Goal: Task Accomplishment & Management: Manage account settings

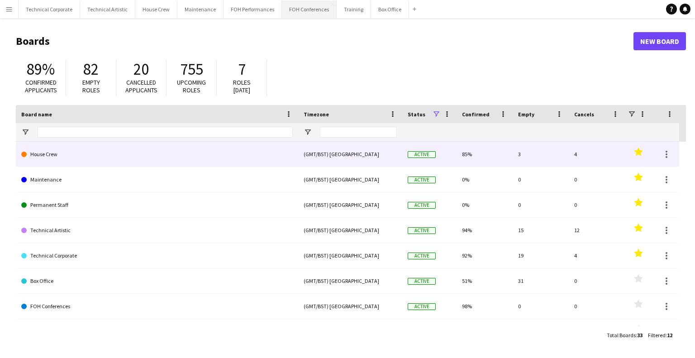
drag, startPoint x: 148, startPoint y: 163, endPoint x: 317, endPoint y: 8, distance: 228.4
click at [148, 163] on link "House Crew" at bounding box center [157, 154] width 272 height 25
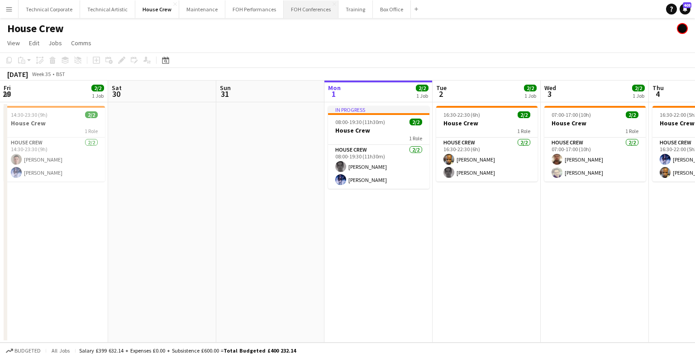
scroll to position [0, 216]
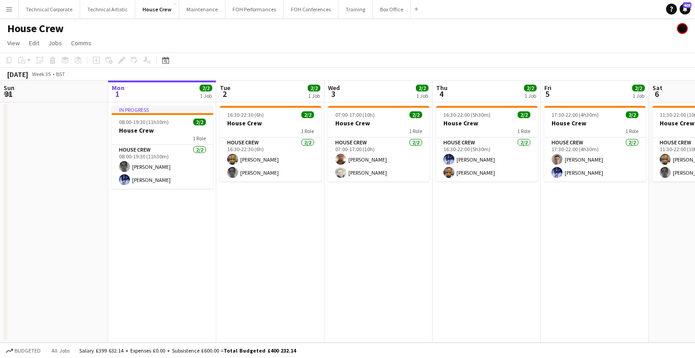
click at [543, 230] on app-calendar-viewport "Fri 29 2/2 1 Job Sat 30 Sun 31 Mon 1 2/2 1 Job Tue 2 2/2 1 Job Wed 3 2/2 1 Job …" at bounding box center [347, 212] width 695 height 262
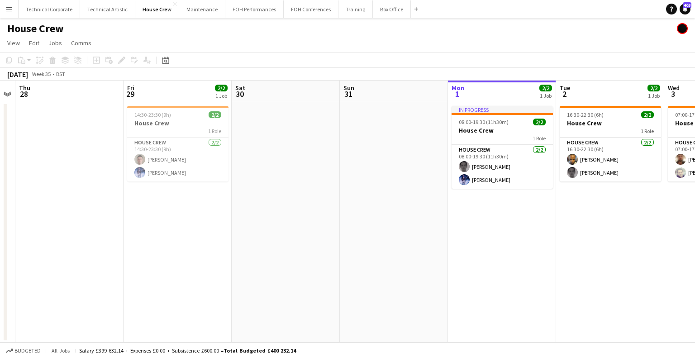
scroll to position [0, 271]
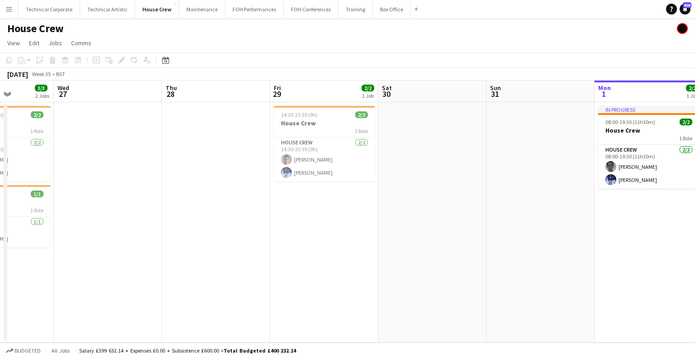
drag, startPoint x: 278, startPoint y: 232, endPoint x: 425, endPoint y: 234, distance: 146.7
click at [425, 234] on app-calendar-viewport "Sun 24 3/3 1 Job Mon 25 4/4 1 Job Tue 26 3/3 2 Jobs Wed 27 Thu 28 Fri 29 2/2 1 …" at bounding box center [347, 212] width 695 height 262
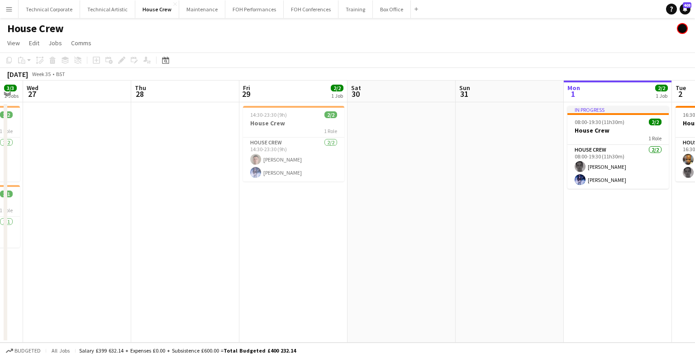
drag, startPoint x: 249, startPoint y: 182, endPoint x: 215, endPoint y: 181, distance: 33.5
click at [216, 181] on app-calendar-viewport "Sun 24 3/3 1 Job Mon 25 4/4 1 Job Tue 26 3/3 2 Jobs Wed 27 Thu 28 Fri 29 2/2 1 …" at bounding box center [347, 212] width 695 height 262
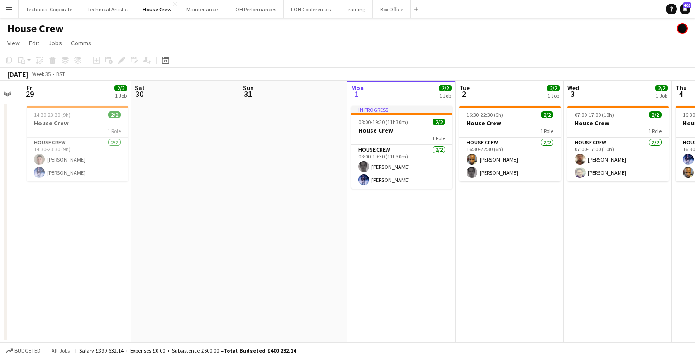
scroll to position [0, 304]
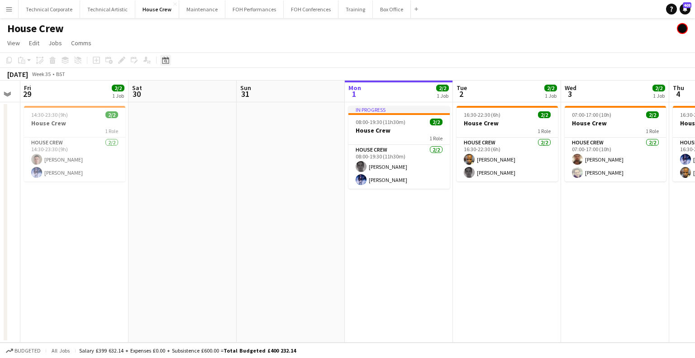
click at [167, 58] on icon at bounding box center [165, 60] width 7 height 7
click at [208, 165] on button "18" at bounding box center [203, 162] width 12 height 12
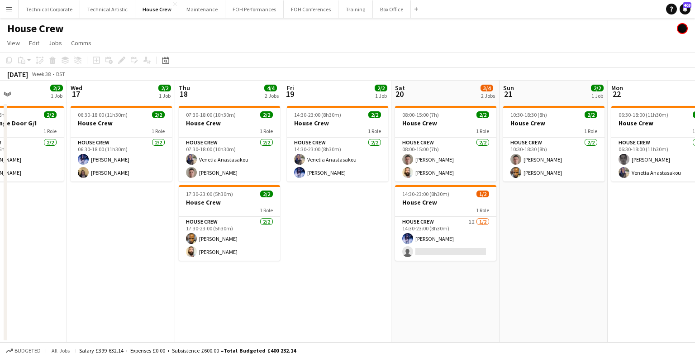
drag, startPoint x: 193, startPoint y: 205, endPoint x: 348, endPoint y: 193, distance: 155.3
click at [192, 206] on app-calendar-viewport "Sat 13 2/2 1 Job Sun 14 2/2 1 Job Mon 15 2/2 1 Job Tue 16 2/2 1 Job Wed 17 2/2 …" at bounding box center [347, 212] width 695 height 262
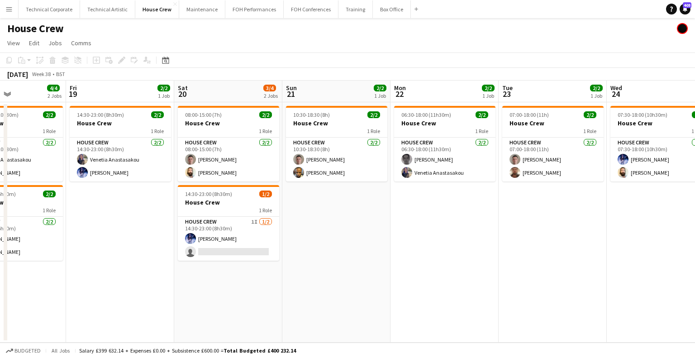
click at [266, 210] on app-calendar-viewport "Mon 15 2/2 1 Job Tue 16 2/2 1 Job Wed 17 2/2 1 Job Thu 18 4/4 2 Jobs Fri 19 2/2…" at bounding box center [347, 212] width 695 height 262
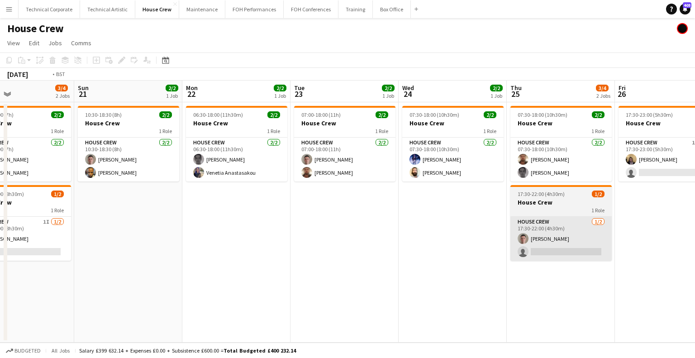
drag, startPoint x: 397, startPoint y: 222, endPoint x: 284, endPoint y: 230, distance: 113.0
click at [285, 229] on app-calendar-viewport "Thu 18 4/4 2 Jobs Fri 19 2/2 1 Job Sat 20 3/4 2 Jobs Sun 21 2/2 1 Job Mon 22 2/…" at bounding box center [347, 212] width 695 height 262
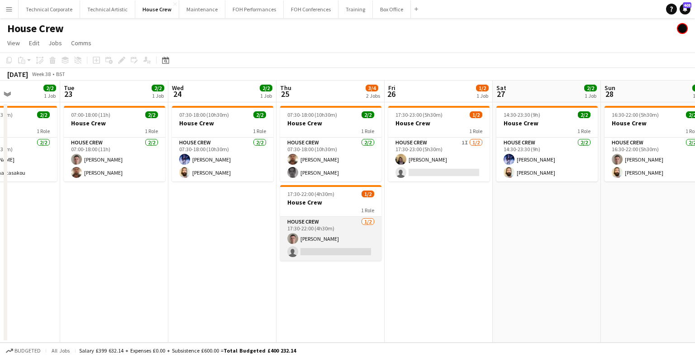
click at [303, 237] on app-card-role "House Crew [DATE] 17:30-22:00 (4h30m) [PERSON_NAME] single-neutral-actions" at bounding box center [330, 239] width 101 height 44
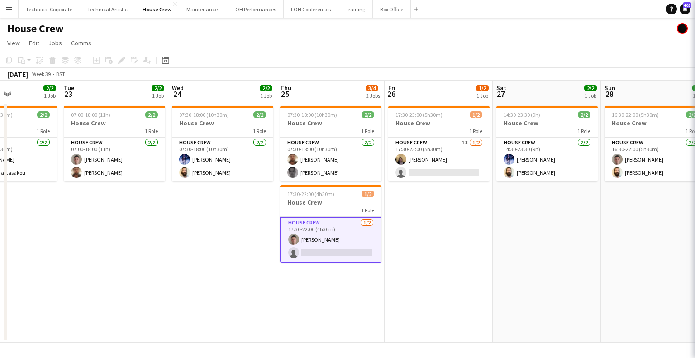
scroll to position [0, 375]
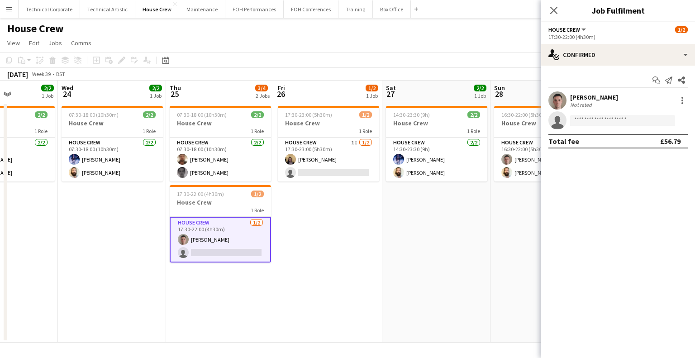
drag, startPoint x: 520, startPoint y: 215, endPoint x: 409, endPoint y: 221, distance: 110.6
click at [409, 221] on app-calendar-viewport "Sat 20 3/4 2 Jobs Sun 21 2/2 1 Job Mon 22 2/2 1 Job Tue 23 2/2 1 Job Wed 24 2/2…" at bounding box center [347, 212] width 695 height 262
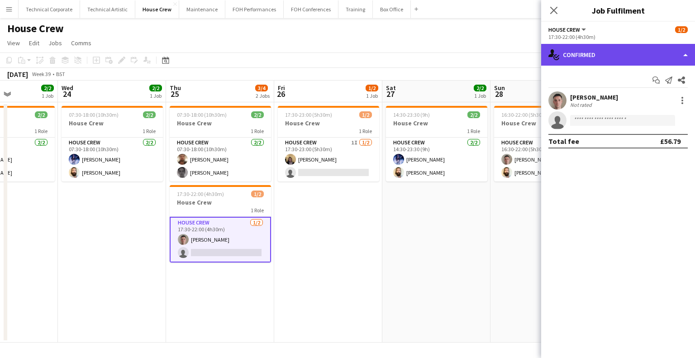
click at [593, 55] on div "single-neutral-actions-check-2 Confirmed" at bounding box center [618, 55] width 154 height 22
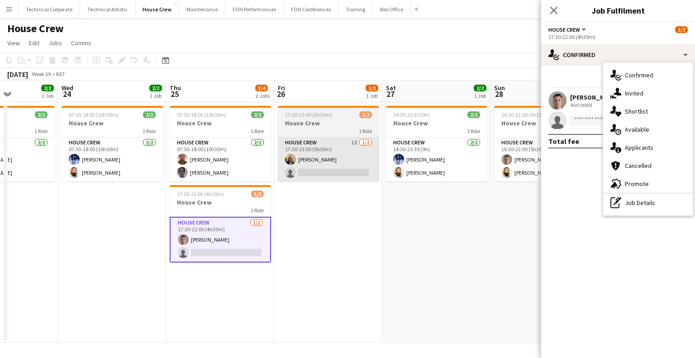
click at [308, 162] on app-card-role "House Crew 1I [DATE] 17:30-23:00 (5h30m) [PERSON_NAME] single-neutral-actions" at bounding box center [328, 160] width 101 height 44
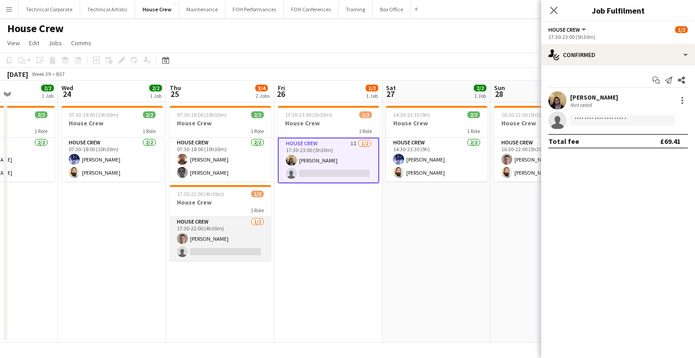
click at [201, 249] on app-card-role "House Crew [DATE] 17:30-22:00 (4h30m) [PERSON_NAME] single-neutral-actions" at bounding box center [220, 239] width 101 height 44
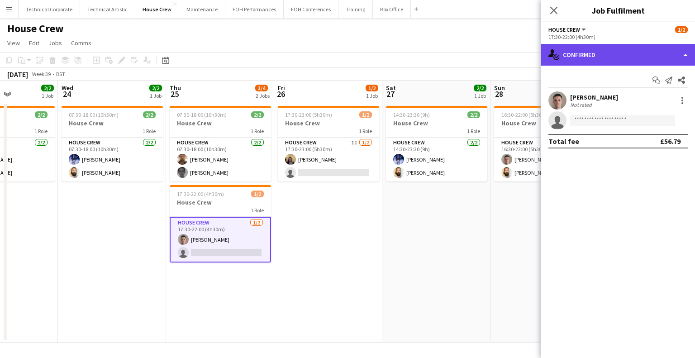
click at [603, 54] on div "single-neutral-actions-check-2 Confirmed" at bounding box center [618, 55] width 154 height 22
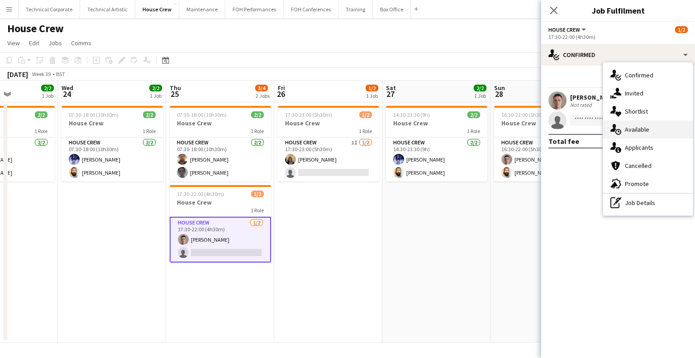
click at [633, 125] on div "single-neutral-actions-upload Available" at bounding box center [648, 129] width 90 height 18
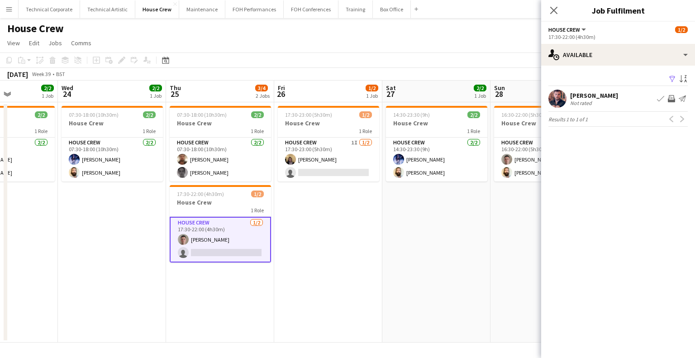
click at [674, 96] on app-icon "Invite crew" at bounding box center [671, 98] width 7 height 7
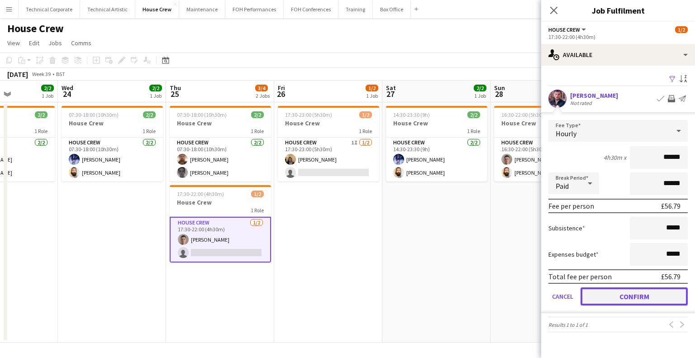
click at [636, 297] on button "Confirm" at bounding box center [634, 296] width 107 height 18
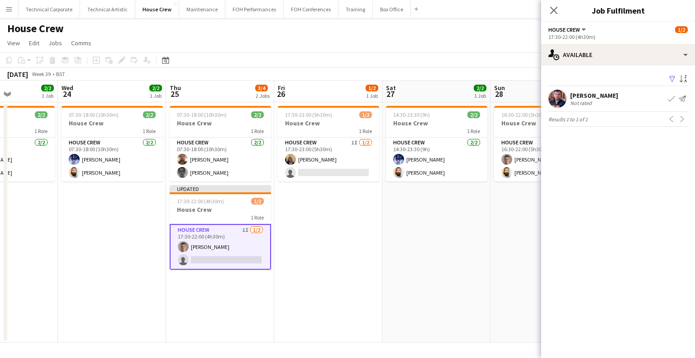
click at [430, 282] on app-date-cell "14:30-23:30 (9h) 2/2 House Crew 1 Role House Crew [DATE] 14:30-23:30 (9h) [PERS…" at bounding box center [437, 222] width 108 height 240
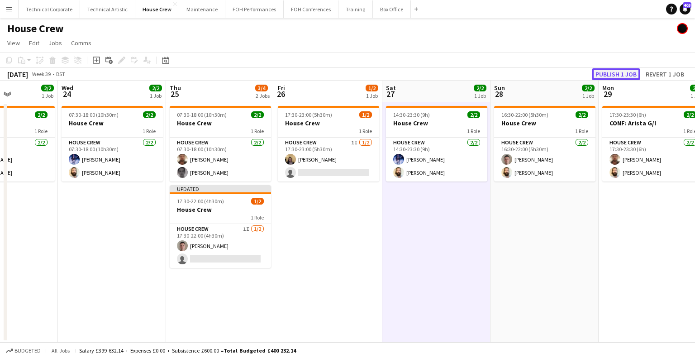
click at [617, 77] on button "Publish 1 job" at bounding box center [616, 74] width 48 height 12
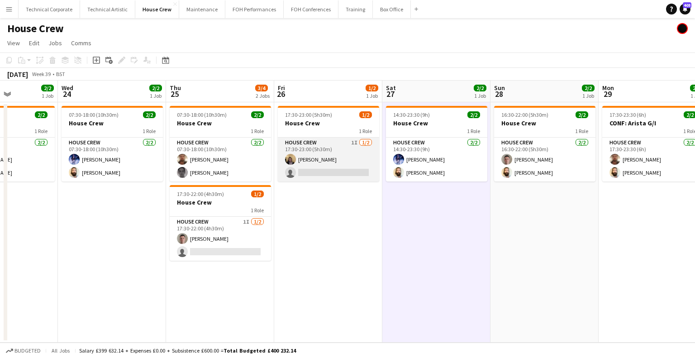
click at [331, 151] on app-card-role "House Crew 1I [DATE] 17:30-23:00 (5h30m) [PERSON_NAME] single-neutral-actions" at bounding box center [328, 160] width 101 height 44
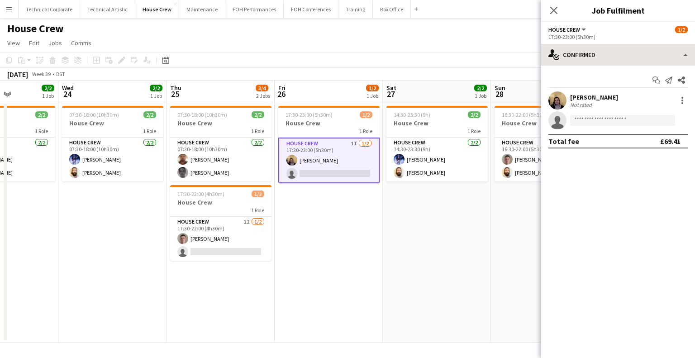
click at [587, 40] on div "17:30-23:00 (5h30m)" at bounding box center [618, 36] width 139 height 7
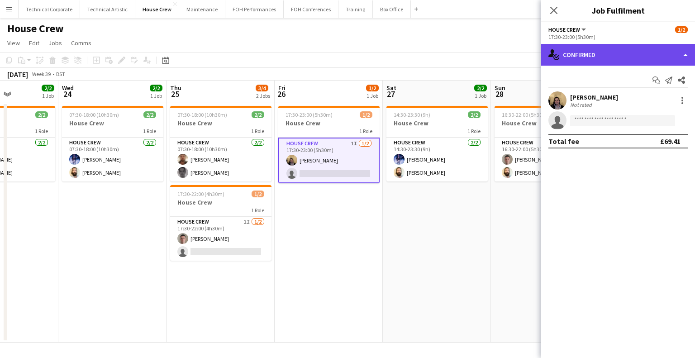
drag, startPoint x: 592, startPoint y: 59, endPoint x: 607, endPoint y: 67, distance: 16.2
click at [593, 60] on div "single-neutral-actions-check-2 Confirmed" at bounding box center [618, 55] width 154 height 22
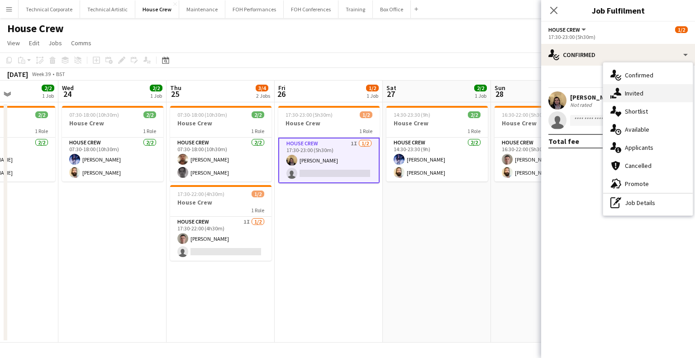
click at [651, 85] on div "single-neutral-actions-share-1 Invited" at bounding box center [648, 93] width 90 height 18
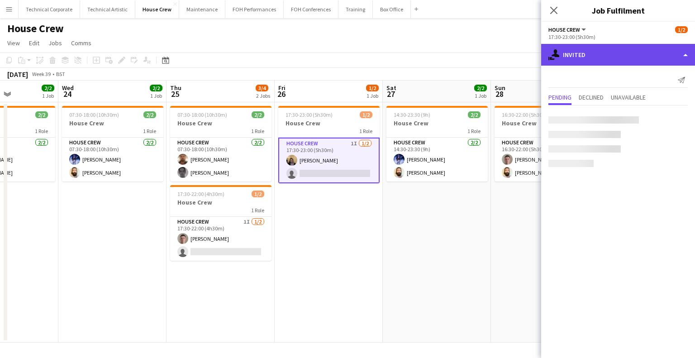
click at [621, 45] on div "single-neutral-actions-share-1 Invited" at bounding box center [618, 55] width 154 height 22
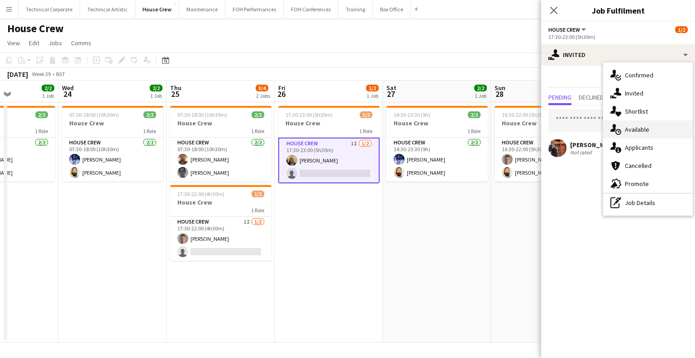
click at [641, 121] on div "single-neutral-actions-upload Available" at bounding box center [648, 129] width 90 height 18
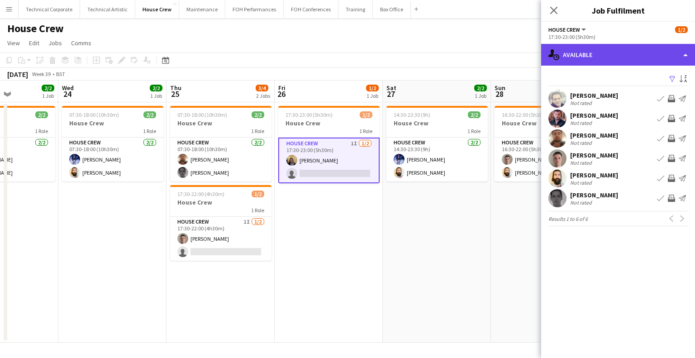
click at [552, 57] on icon "single-neutral-actions-upload" at bounding box center [554, 54] width 11 height 11
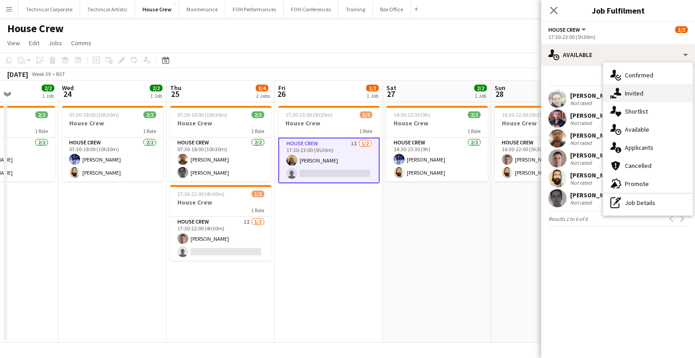
click at [627, 90] on div "single-neutral-actions-share-1 Invited" at bounding box center [648, 93] width 90 height 18
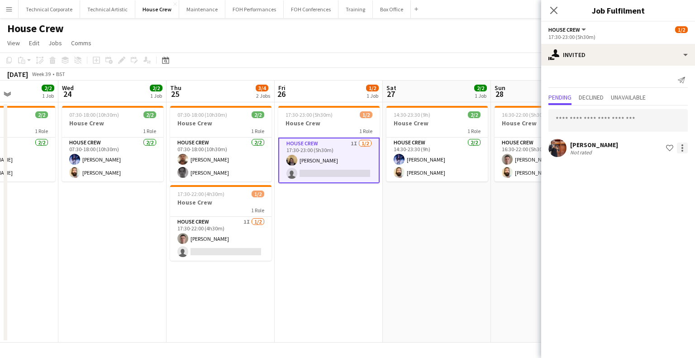
click at [681, 151] on div at bounding box center [682, 148] width 11 height 11
click at [650, 224] on button "Cancel invitation" at bounding box center [654, 230] width 68 height 22
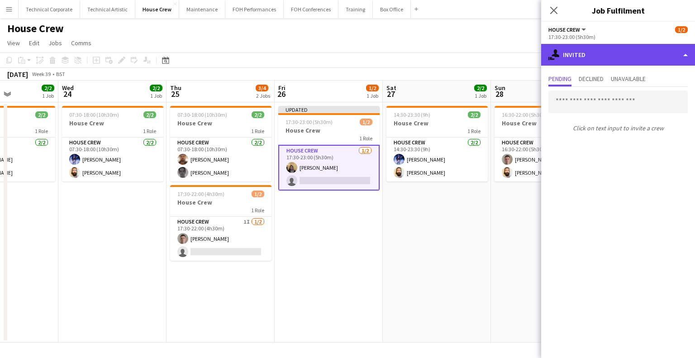
click at [598, 50] on div "single-neutral-actions-share-1 Invited" at bounding box center [618, 55] width 154 height 22
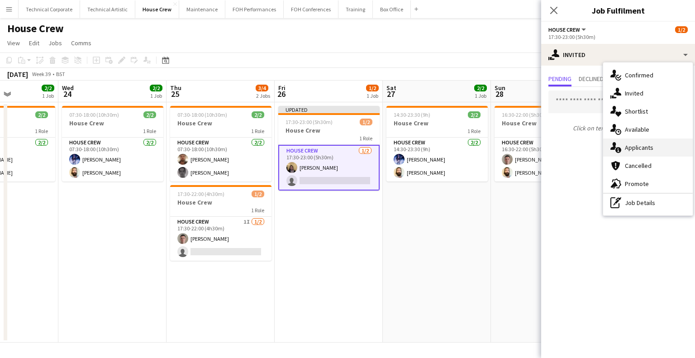
click at [636, 144] on div "single-neutral-actions-information Applicants" at bounding box center [648, 148] width 90 height 18
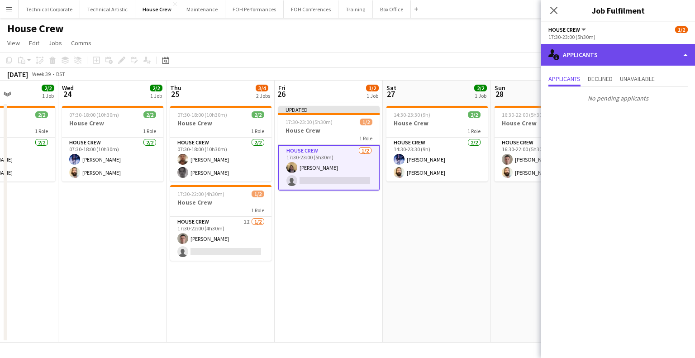
click at [612, 60] on div "single-neutral-actions-information Applicants" at bounding box center [618, 55] width 154 height 22
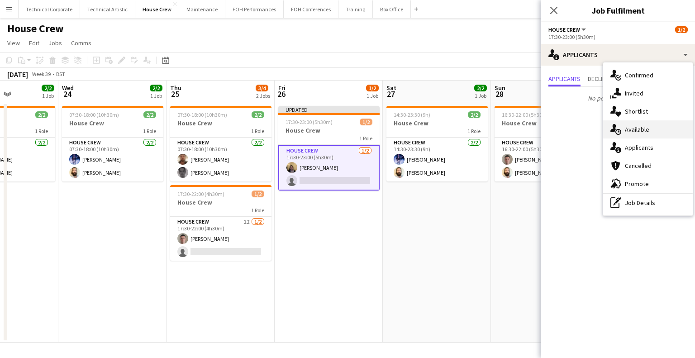
click at [625, 129] on div "single-neutral-actions-upload Available" at bounding box center [648, 129] width 90 height 18
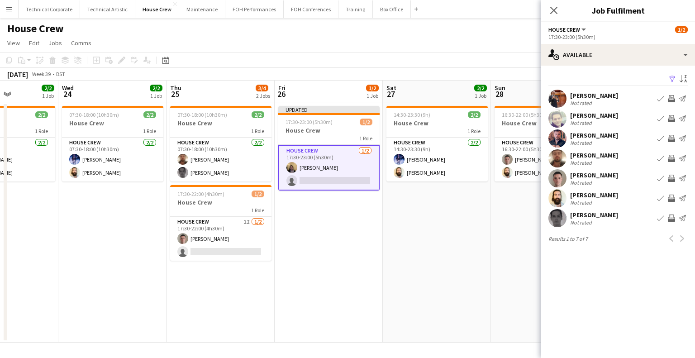
click at [671, 157] on app-icon "Invite crew" at bounding box center [671, 158] width 7 height 7
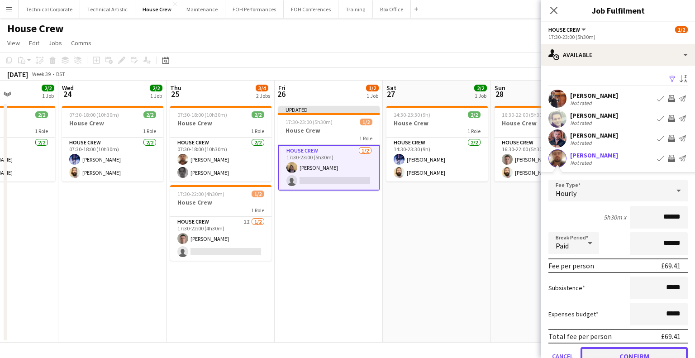
click at [630, 358] on button "Confirm" at bounding box center [634, 356] width 107 height 18
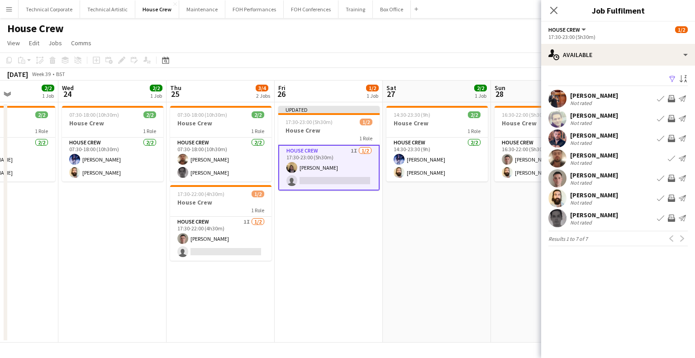
click at [427, 230] on app-date-cell "14:30-23:30 (9h) 2/2 House Crew 1 Role House Crew [DATE] 14:30-23:30 (9h) [PERS…" at bounding box center [437, 222] width 108 height 240
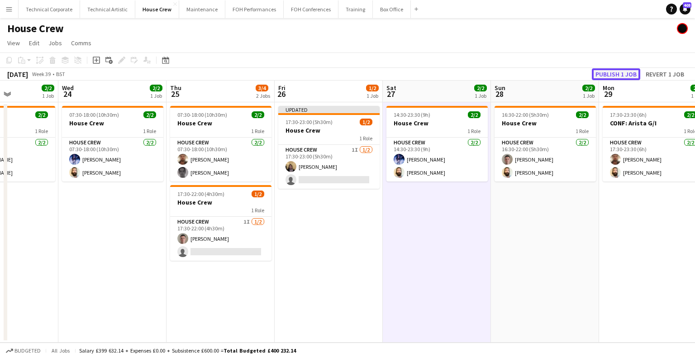
click at [616, 76] on button "Publish 1 job" at bounding box center [616, 74] width 48 height 12
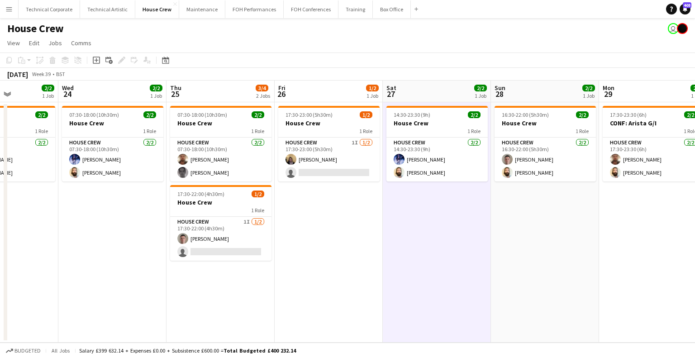
click at [172, 62] on div "Date picker [DATE] [DATE] [DATE] M [DATE] T [DATE] W [DATE] T [DATE] F [DATE] S…" at bounding box center [163, 60] width 20 height 11
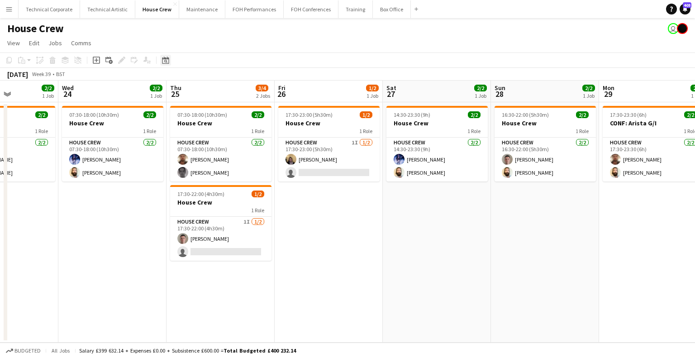
click at [168, 60] on icon at bounding box center [165, 60] width 7 height 7
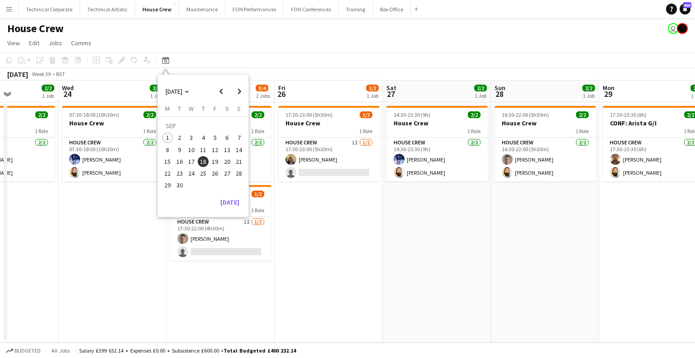
click at [234, 191] on div "[DATE] M [DATE] T [DATE] W [DATE] T [DATE] F [DATE] S [DATE] S [DATE] 2 3 4 5 6…" at bounding box center [203, 150] width 91 height 91
click at [234, 195] on button "[DATE]" at bounding box center [230, 202] width 26 height 14
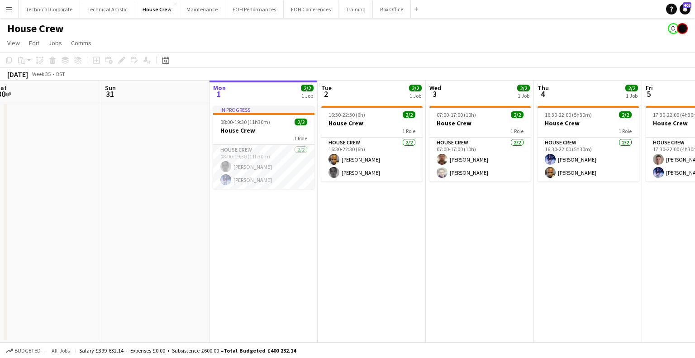
scroll to position [0, 325]
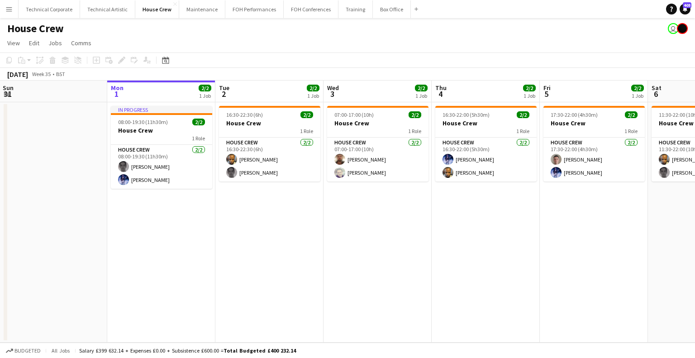
drag, startPoint x: 421, startPoint y: 228, endPoint x: 299, endPoint y: 240, distance: 122.8
click at [299, 240] on app-calendar-viewport "Thu 28 Fri 29 2/2 1 Job Sat 30 Sun 31 Mon 1 2/2 1 Job Tue 2 2/2 1 Job Wed 3 2/2…" at bounding box center [347, 212] width 695 height 262
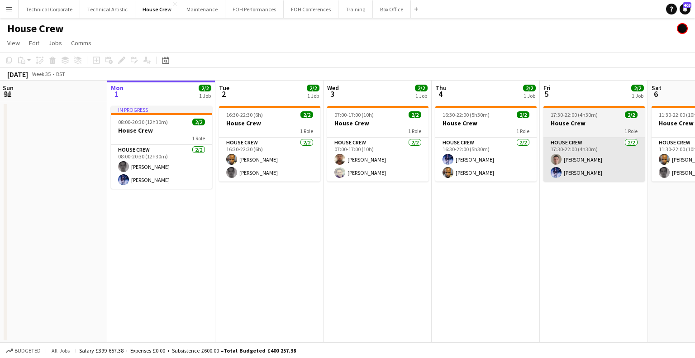
click at [570, 156] on app-card-role "House Crew [DATE] 17:30-22:00 (4h30m) [PERSON_NAME] [PERSON_NAME]" at bounding box center [594, 160] width 101 height 44
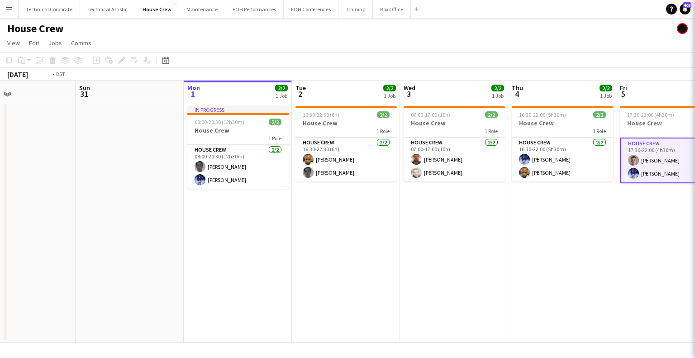
drag, startPoint x: 520, startPoint y: 202, endPoint x: 379, endPoint y: 204, distance: 141.3
click at [379, 204] on app-calendar-viewport "Thu 28 Fri 29 2/2 1 Job Sat 30 Sun 31 Mon 1 2/2 1 Job Tue 2 2/2 1 Job Wed 3 2/2…" at bounding box center [347, 212] width 695 height 262
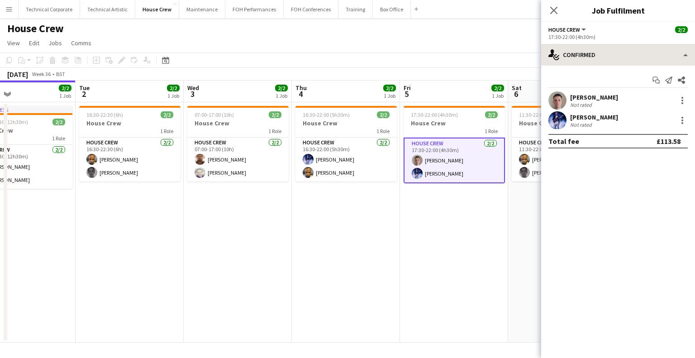
scroll to position [0, 250]
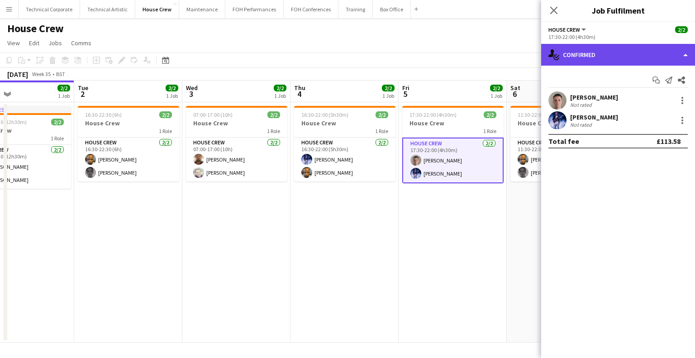
click at [579, 47] on div "single-neutral-actions-check-2 Confirmed" at bounding box center [618, 55] width 154 height 22
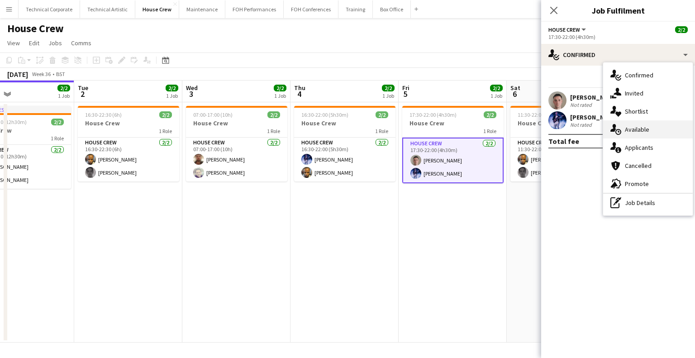
click at [633, 129] on div "single-neutral-actions-upload Available" at bounding box center [648, 129] width 90 height 18
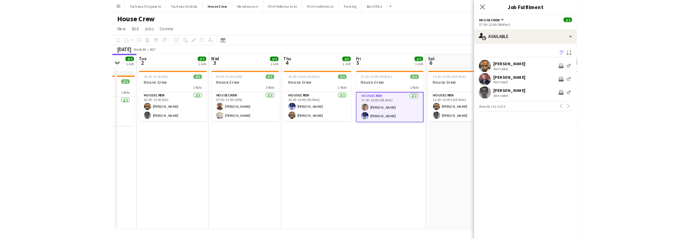
scroll to position [0, 303]
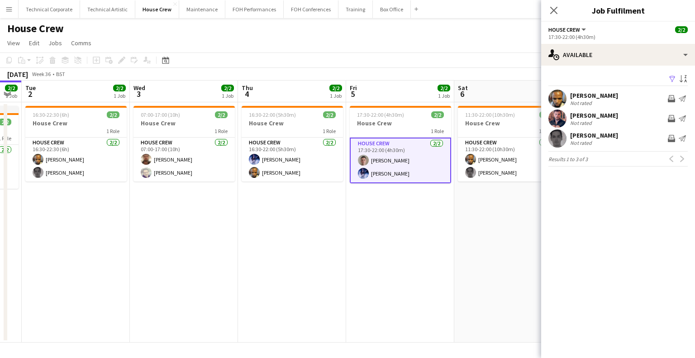
drag, startPoint x: 432, startPoint y: 225, endPoint x: 391, endPoint y: 232, distance: 41.3
click at [391, 232] on app-calendar-viewport "Sat 30 Sun 31 Mon 1 2/2 1 Job Tue 2 2/2 1 Job Wed 3 2/2 1 Job Thu 4 2/2 1 Job F…" at bounding box center [347, 212] width 695 height 262
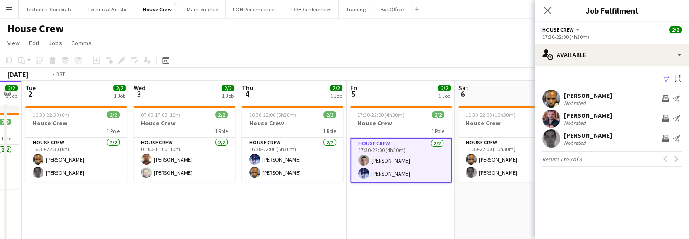
drag, startPoint x: 286, startPoint y: 95, endPoint x: 351, endPoint y: 89, distance: 65.5
click at [387, 88] on app-calendar-viewport "Sat 30 Sun 31 Mon 1 2/2 1 Job Tue 2 2/2 1 Job Wed 3 2/2 1 Job Thu 4 2/2 1 Job F…" at bounding box center [344, 181] width 689 height 200
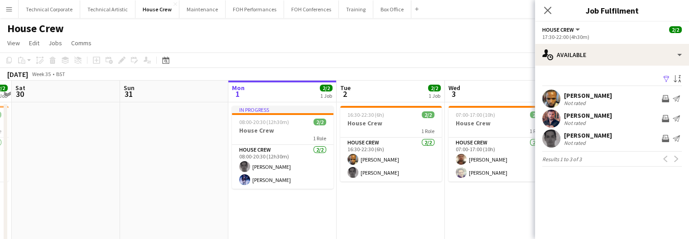
drag, startPoint x: 188, startPoint y: 89, endPoint x: 388, endPoint y: 91, distance: 199.6
click at [389, 90] on app-calendar-viewport "Thu 28 Fri 29 2/2 1 Job Sat 30 Sun 31 Mon 1 2/2 1 Job Tue 2 2/2 1 Job Wed 3 2/2…" at bounding box center [344, 181] width 689 height 200
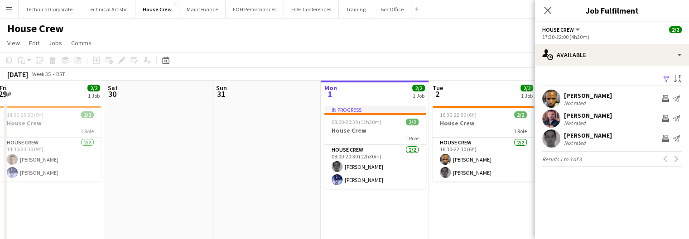
click at [387, 129] on app-calendar-viewport "Wed 27 Thu 28 Fri 29 2/2 1 Job Sat 30 Sun 31 Mon 1 2/2 1 Job Tue 2 2/2 1 Job We…" at bounding box center [344, 181] width 689 height 200
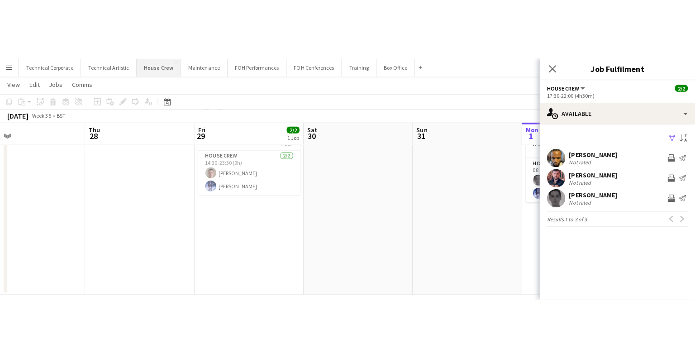
scroll to position [0, 0]
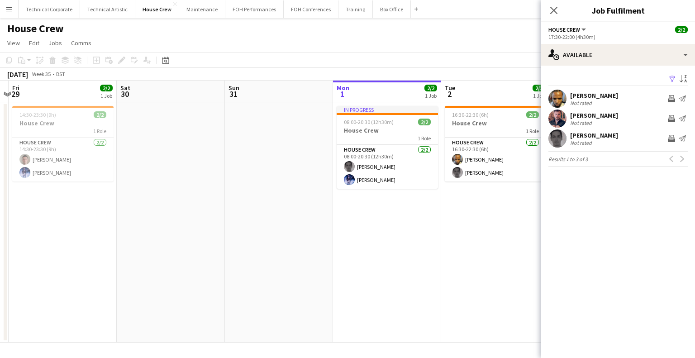
drag, startPoint x: 228, startPoint y: 194, endPoint x: 181, endPoint y: 197, distance: 47.2
click at [181, 197] on app-calendar-viewport "Tue 26 3/3 2 Jobs Wed 27 Thu 28 Fri 29 2/2 1 Job Sat 30 Sun 31 Mon 1 2/2 1 Job …" at bounding box center [347, 212] width 695 height 262
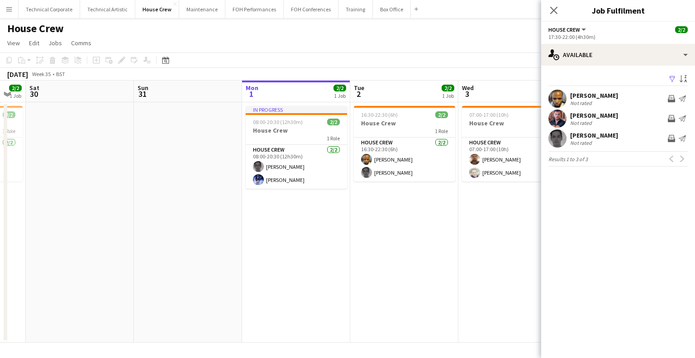
drag, startPoint x: 366, startPoint y: 224, endPoint x: 290, endPoint y: 223, distance: 75.6
click at [296, 225] on app-calendar-viewport "Tue 26 3/3 2 Jobs Wed 27 Thu 28 Fri 29 2/2 1 Job Sat 30 Sun 31 Mon 1 2/2 1 Job …" at bounding box center [347, 212] width 695 height 262
